Goal: Navigation & Orientation: Understand site structure

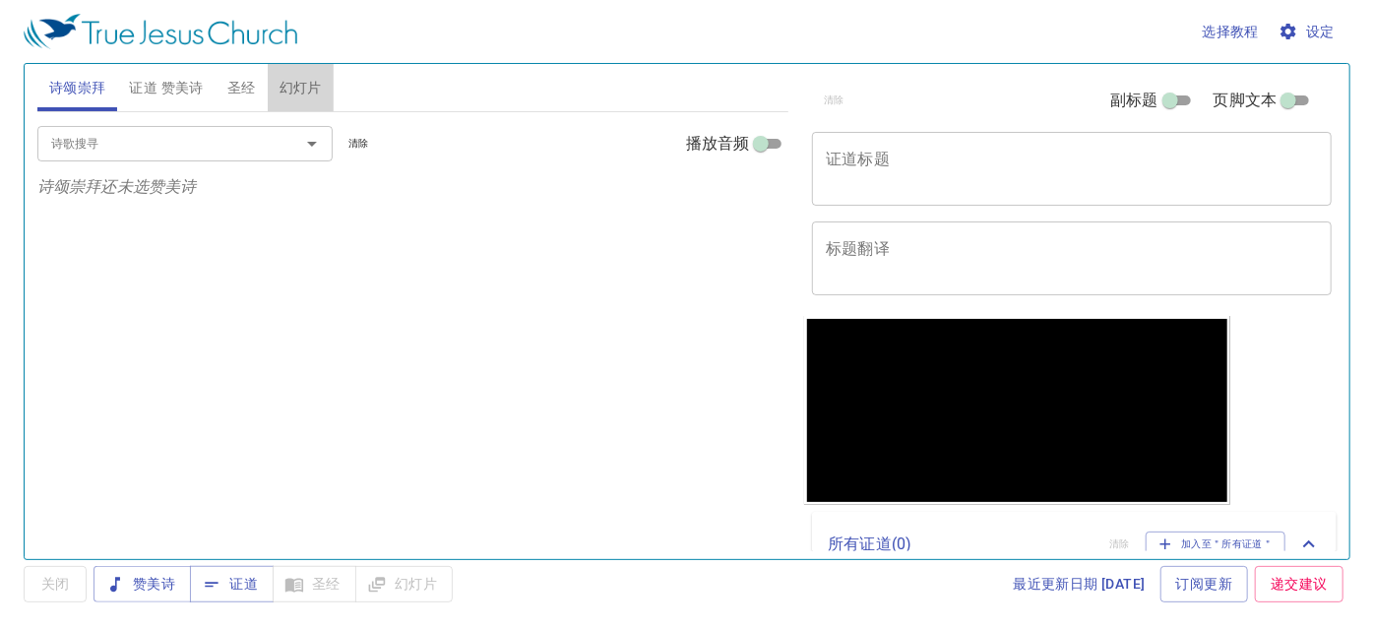
click at [289, 94] on span "幻灯片" at bounding box center [301, 88] width 42 height 25
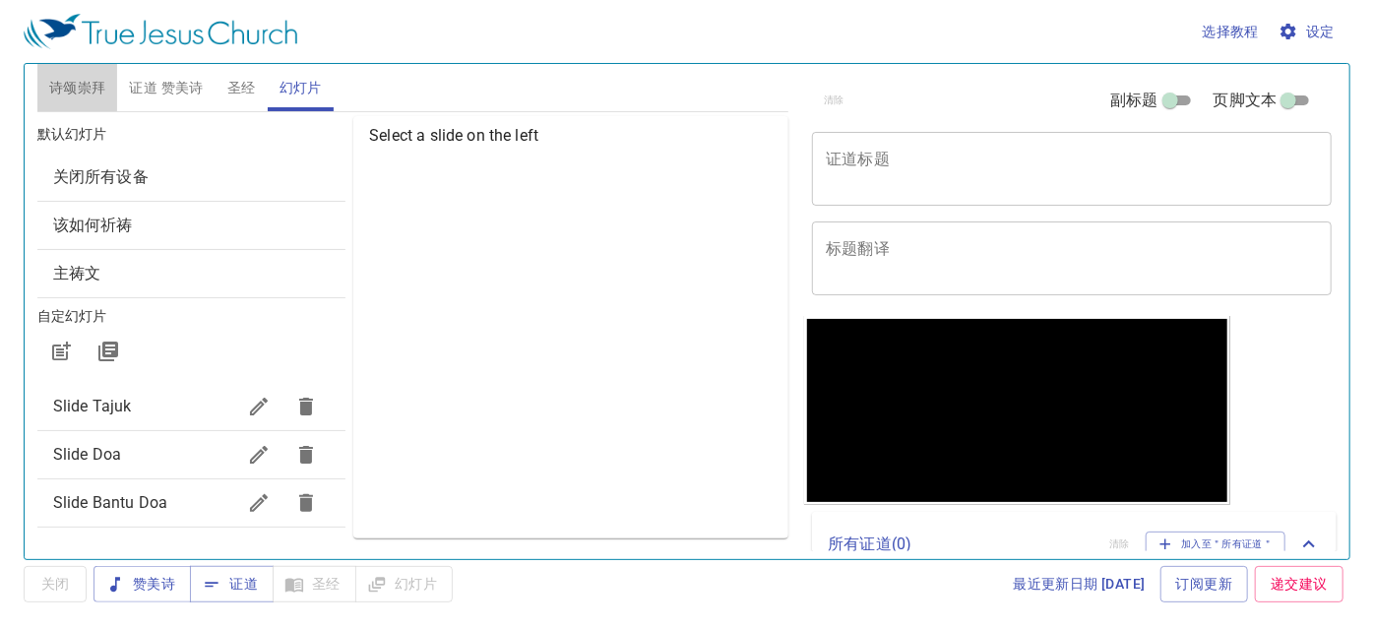
click at [94, 78] on span "诗颂崇拜" at bounding box center [77, 88] width 57 height 25
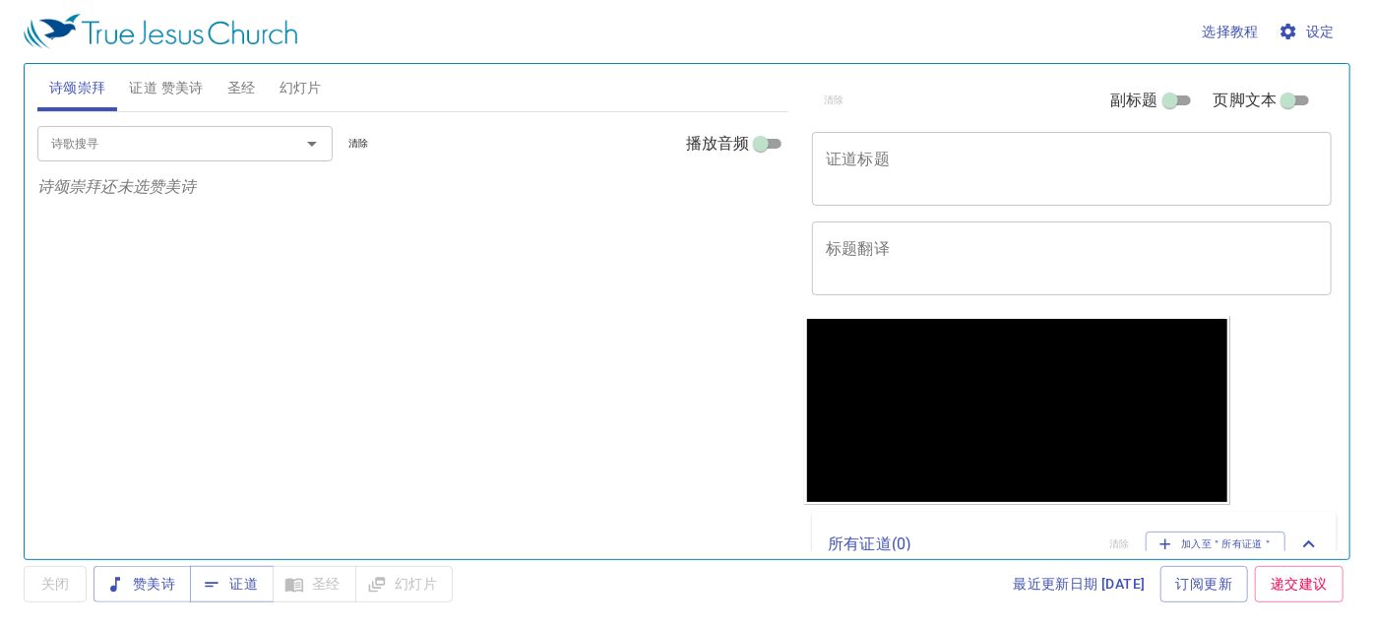
click at [134, 67] on button "证道 赞美诗" at bounding box center [165, 87] width 97 height 47
drag, startPoint x: 215, startPoint y: 78, endPoint x: 258, endPoint y: 78, distance: 43.3
click at [225, 78] on button "圣经" at bounding box center [242, 87] width 52 height 47
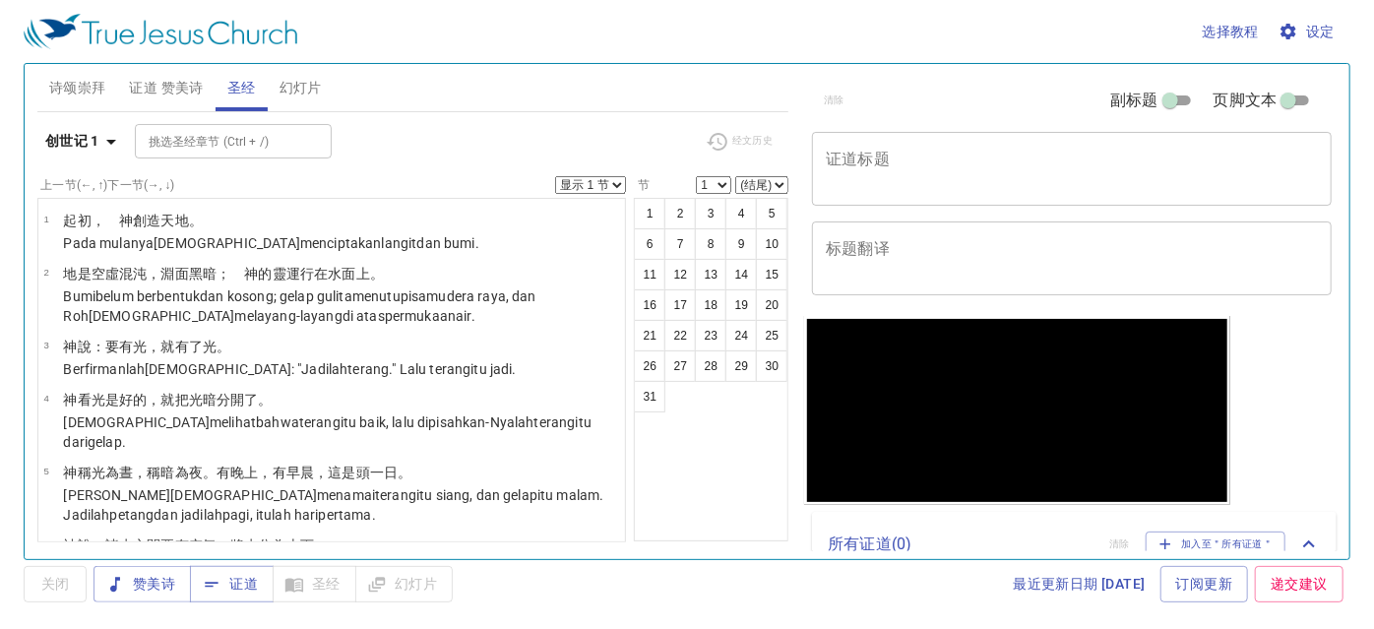
click at [328, 80] on button "幻灯片" at bounding box center [301, 87] width 66 height 47
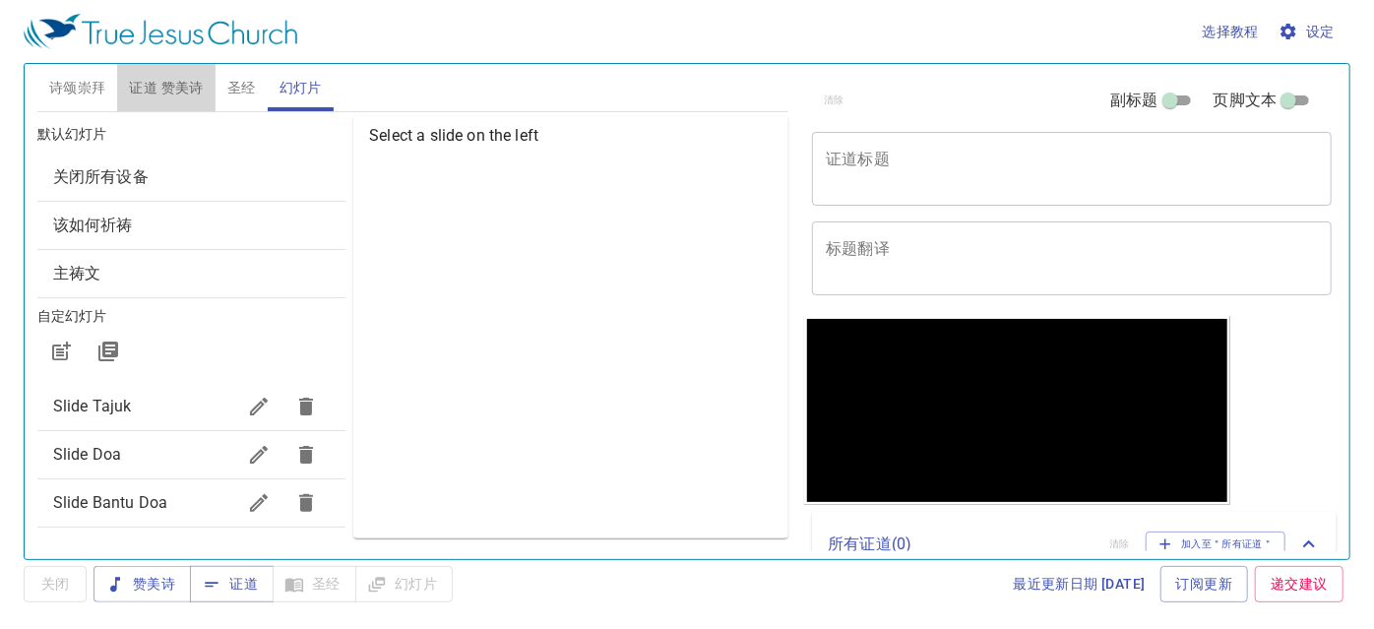
click at [141, 78] on span "证道 赞美诗" at bounding box center [166, 88] width 74 height 25
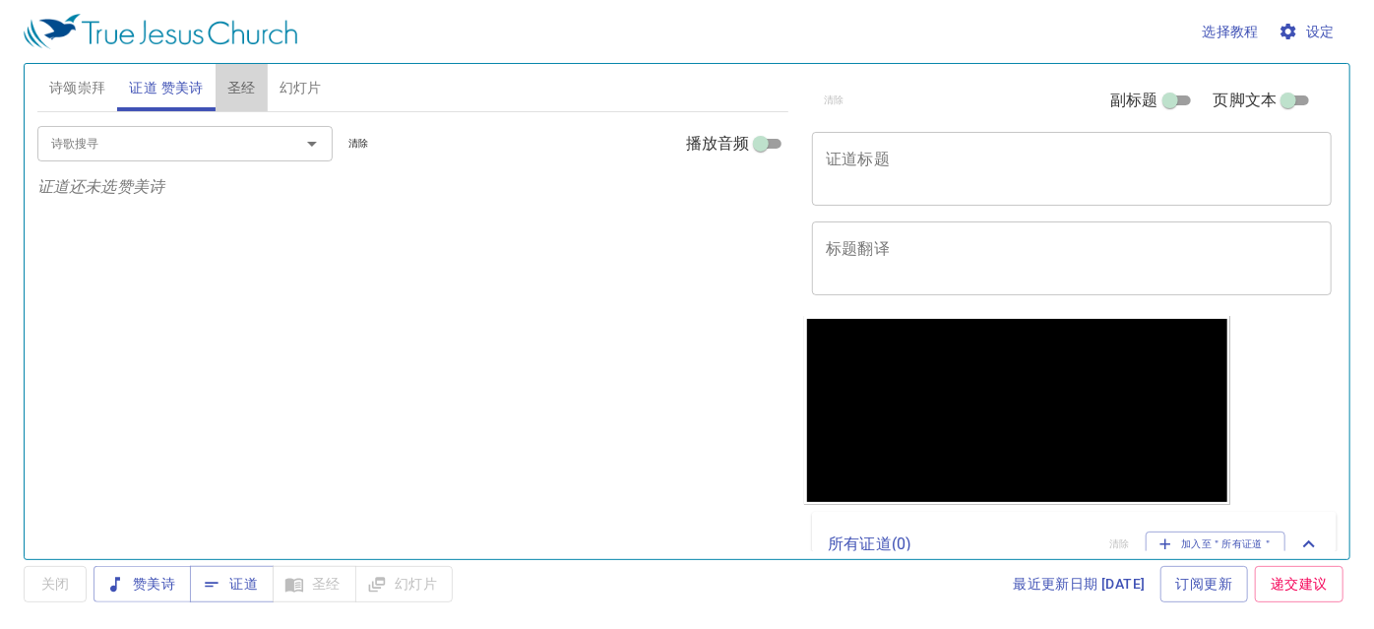
click at [246, 88] on span "圣经" at bounding box center [241, 88] width 29 height 25
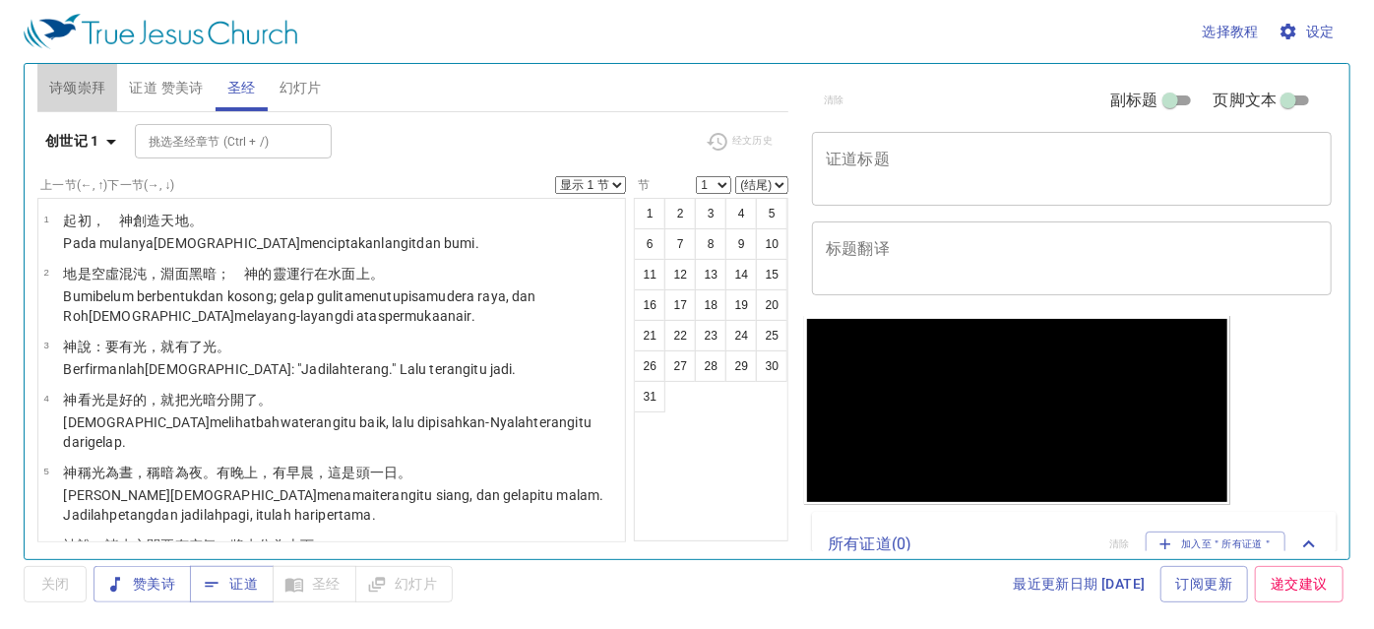
click at [96, 67] on button "诗颂崇拜" at bounding box center [77, 87] width 81 height 47
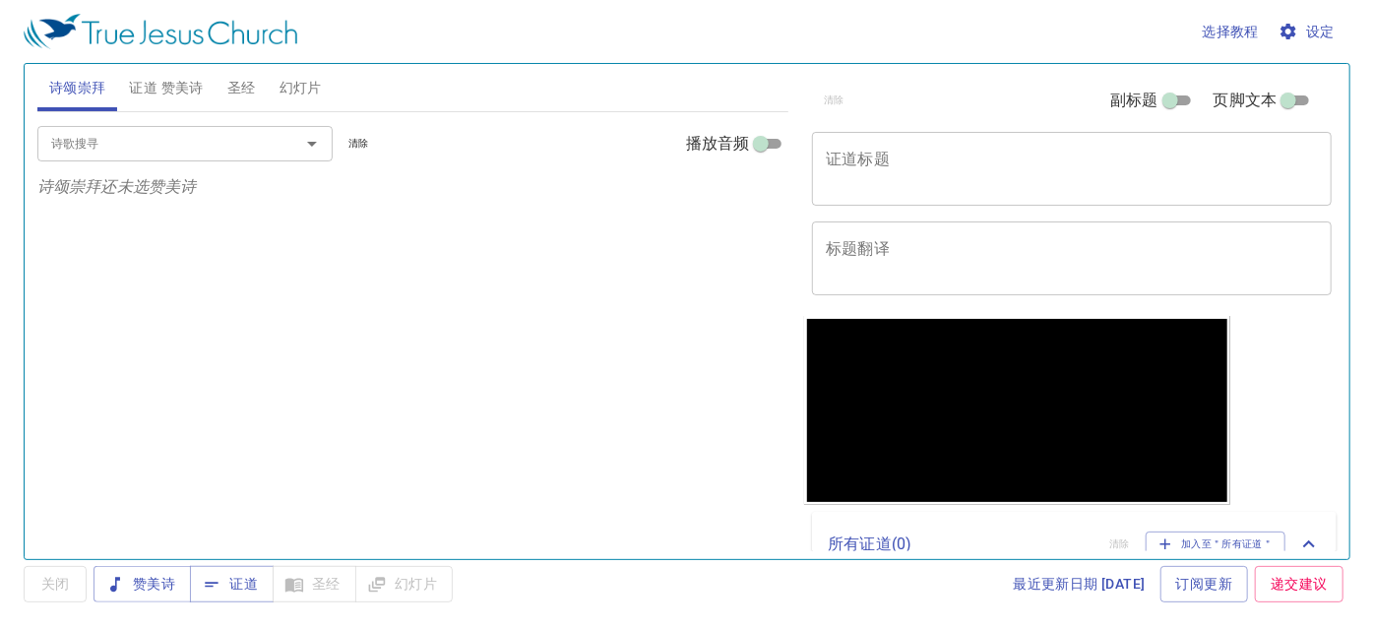
click at [289, 79] on span "幻灯片" at bounding box center [301, 88] width 42 height 25
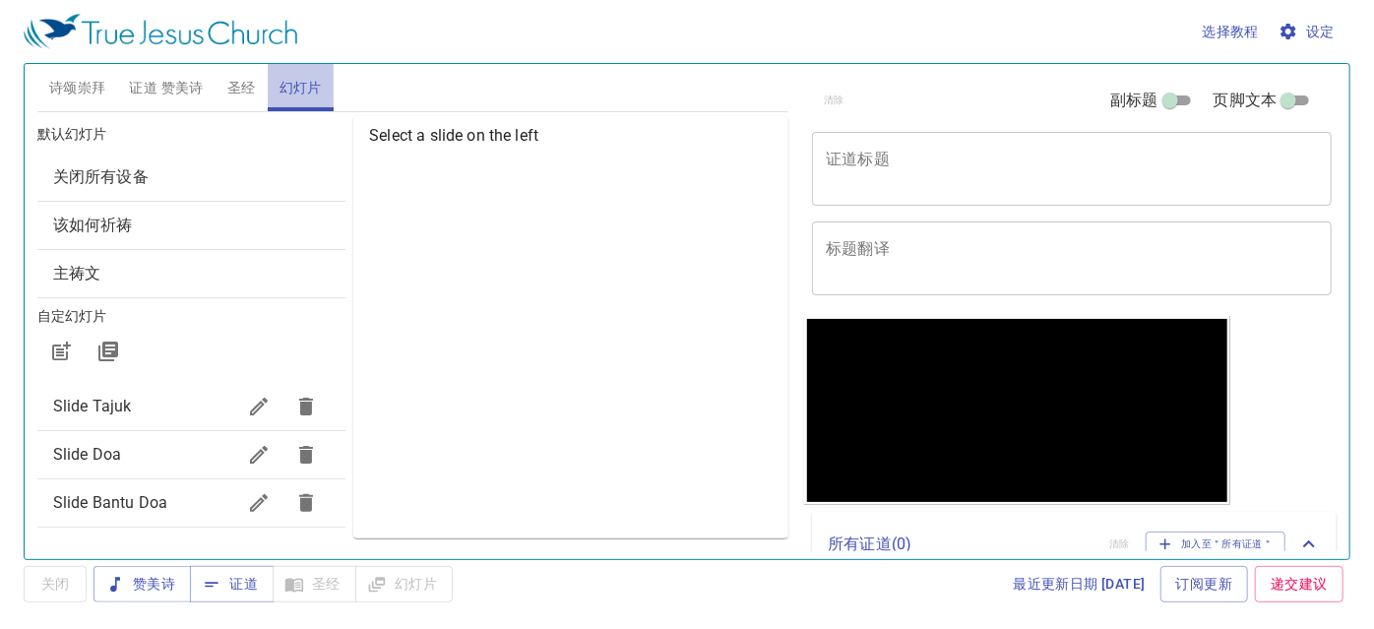
click at [289, 81] on span "幻灯片" at bounding box center [301, 88] width 42 height 25
click at [761, 595] on div "最近更新日期 [DATE] 订阅更新 递交建议" at bounding box center [905, 584] width 891 height 36
